Goal: Task Accomplishment & Management: Use online tool/utility

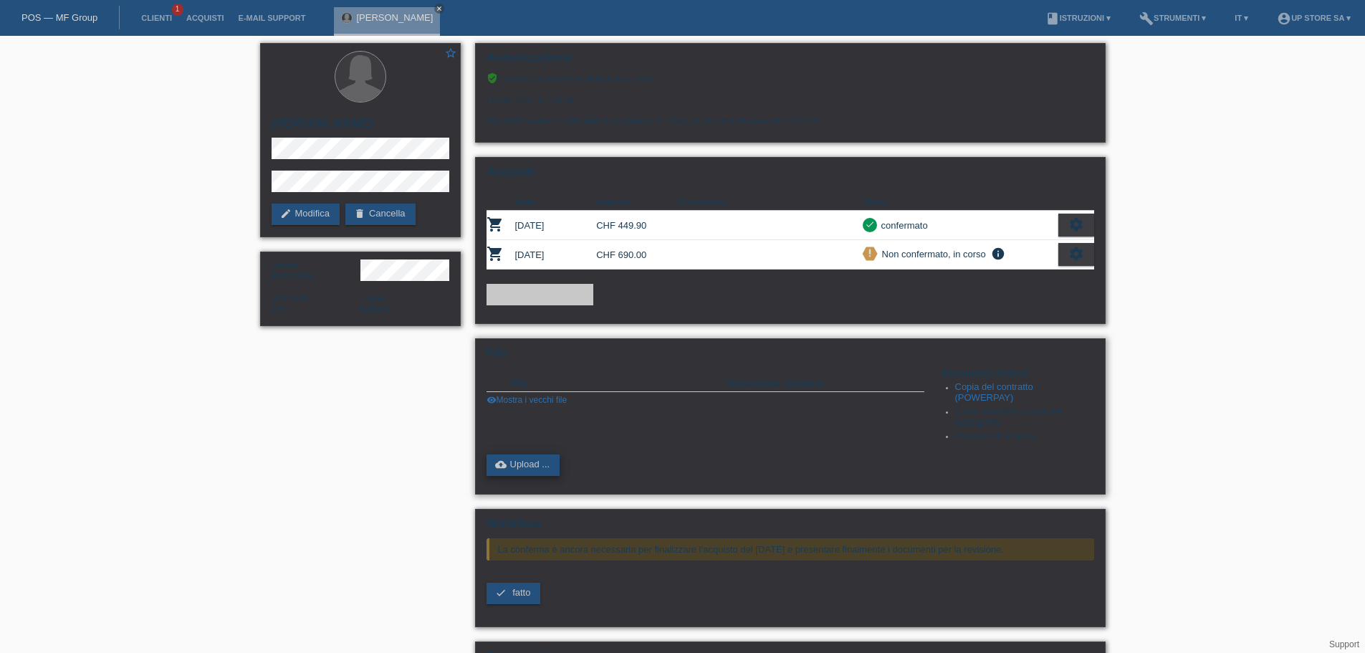
click at [523, 466] on link "cloud_upload Upload ..." at bounding box center [523, 464] width 74 height 21
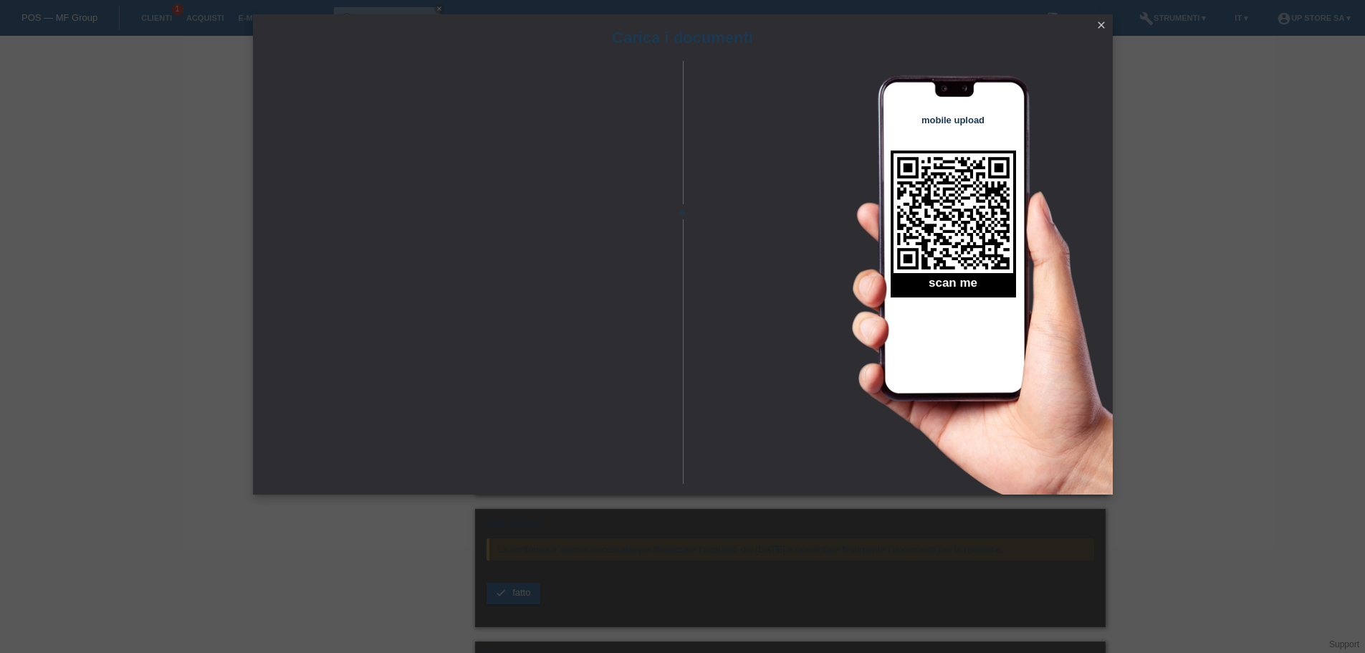
click at [1100, 27] on icon "close" at bounding box center [1100, 24] width 11 height 11
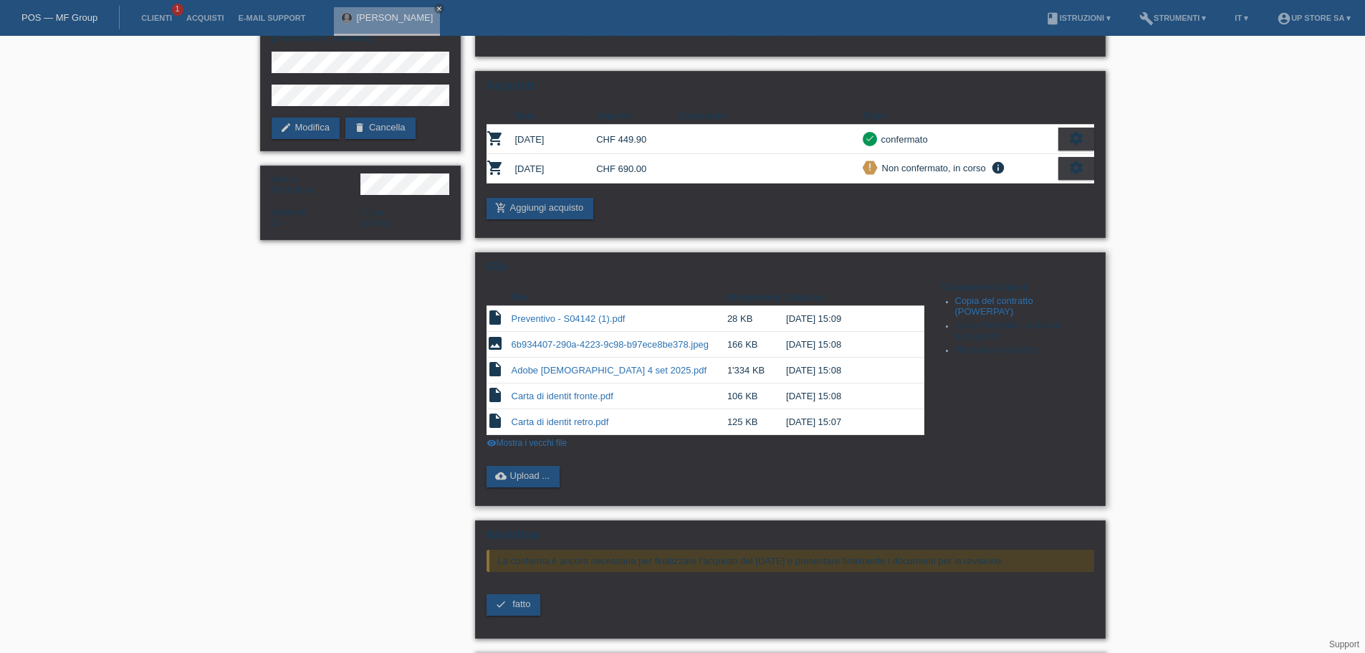
scroll to position [181, 0]
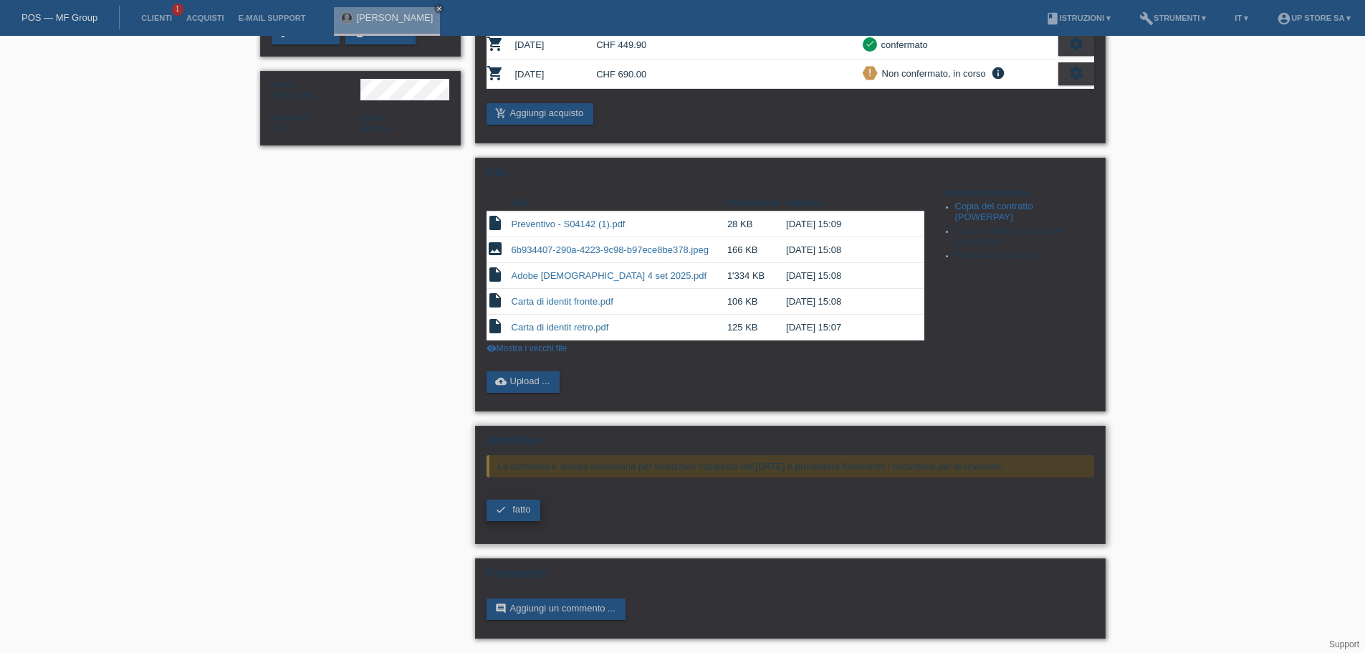
click at [522, 512] on span "fatto" at bounding box center [521, 509] width 18 height 11
